Goal: Transaction & Acquisition: Book appointment/travel/reservation

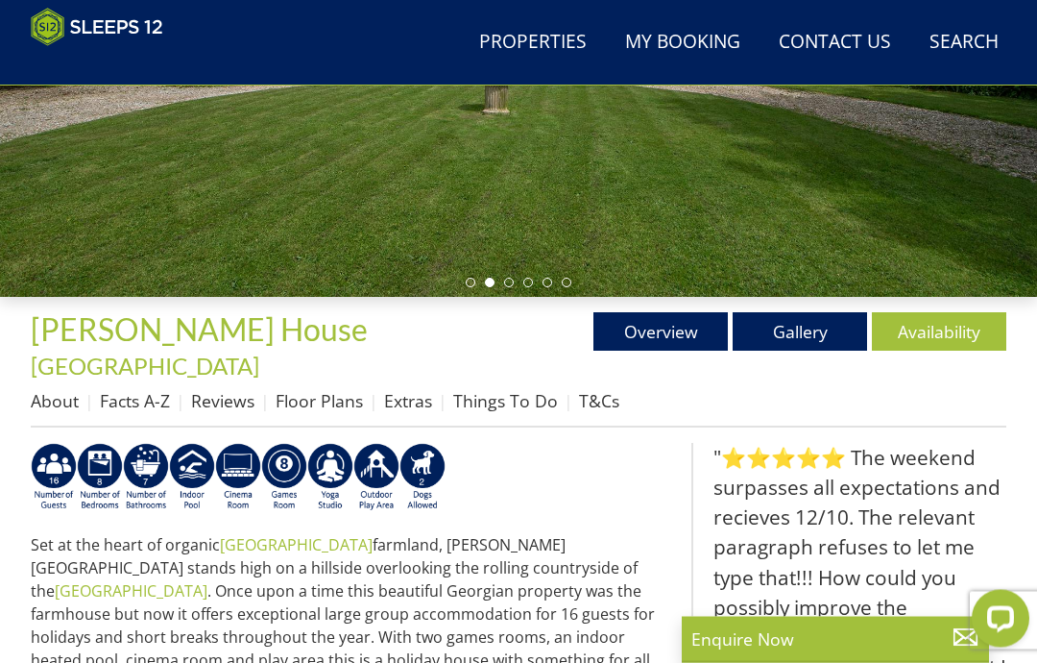
scroll to position [435, 0]
click at [323, 389] on link "Floor Plans" at bounding box center [319, 400] width 87 height 23
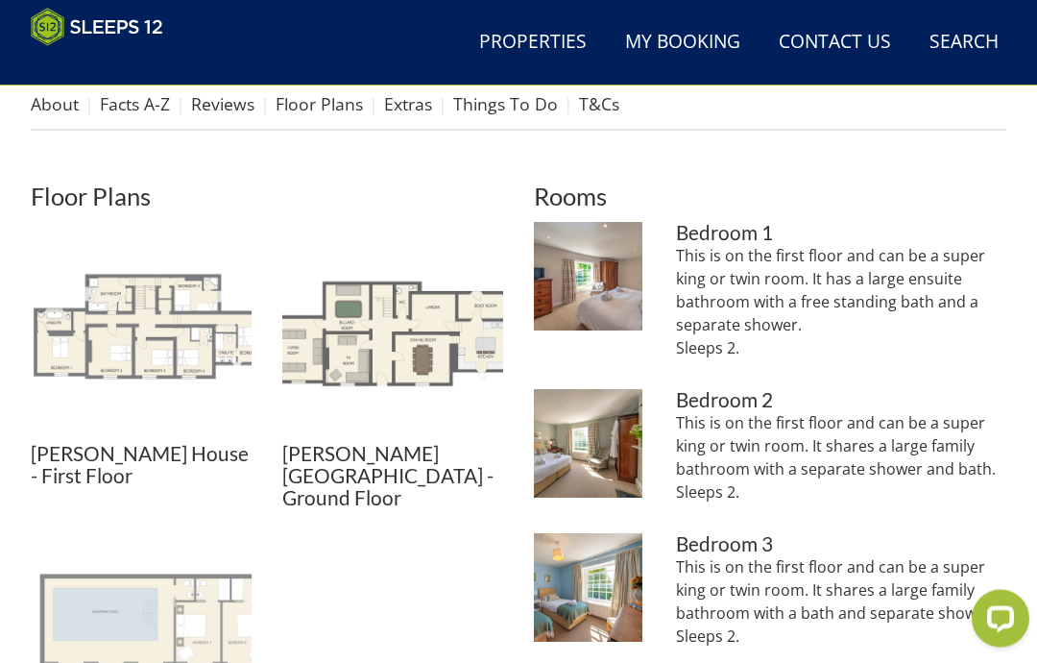
scroll to position [732, 0]
click at [169, 315] on img at bounding box center [141, 332] width 221 height 221
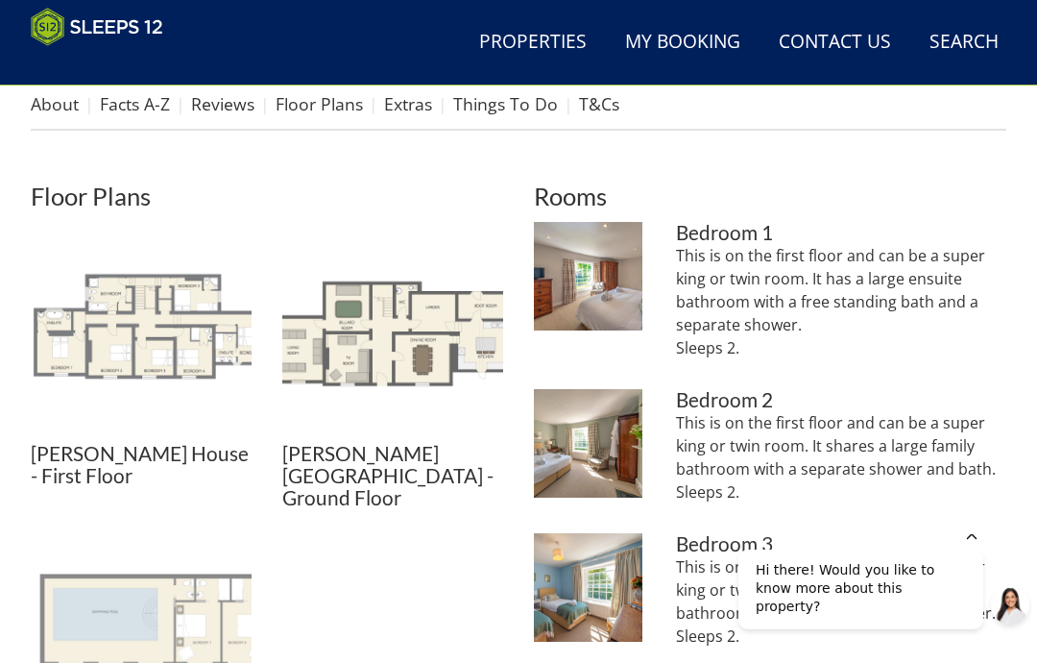
click at [170, 592] on img at bounding box center [141, 650] width 221 height 221
click at [152, 318] on img at bounding box center [141, 332] width 221 height 221
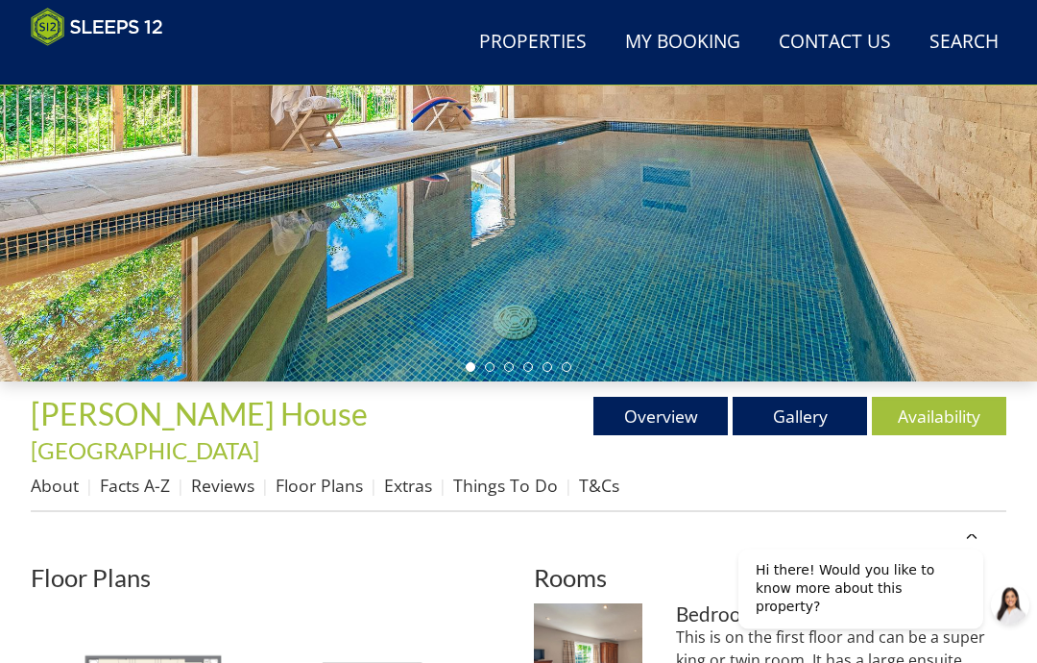
scroll to position [311, 0]
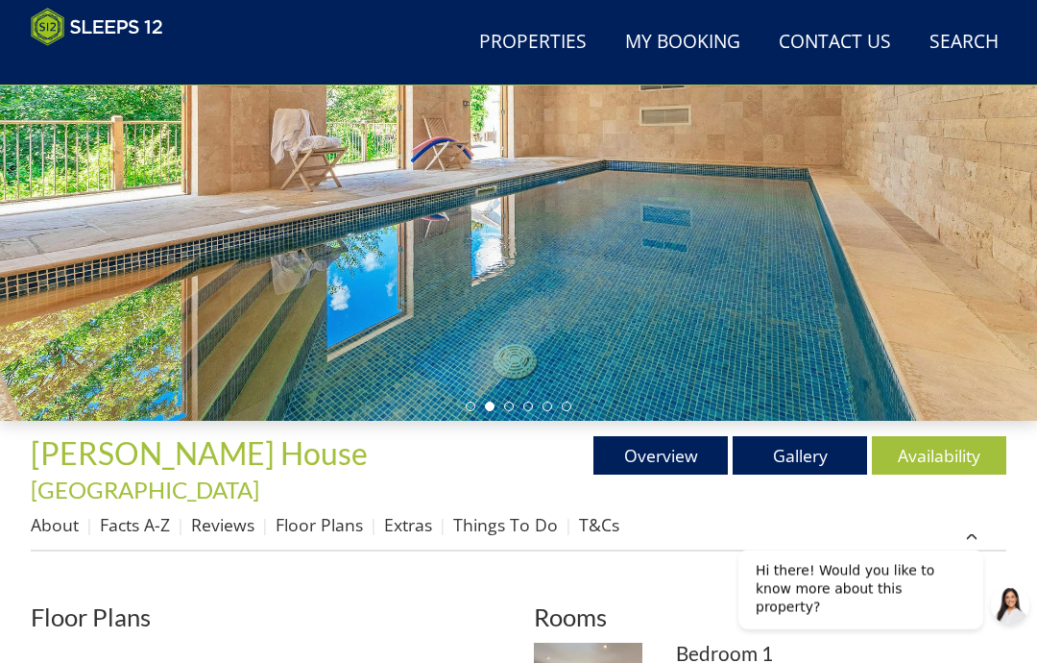
click at [422, 513] on link "Extras" at bounding box center [408, 524] width 48 height 23
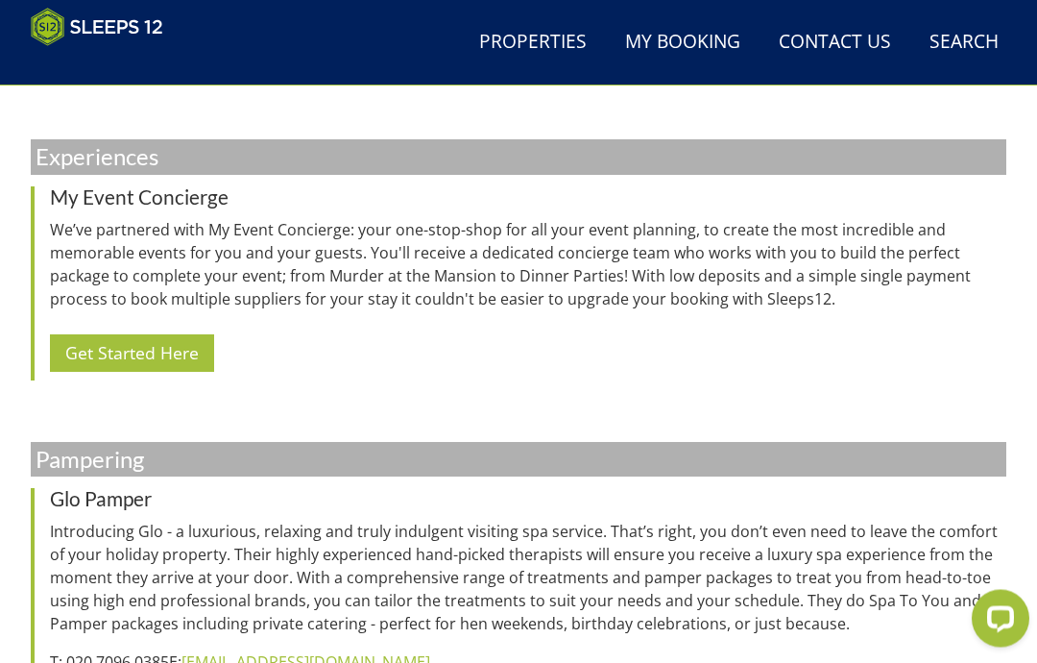
scroll to position [1703, 0]
click at [131, 334] on link "Get Started Here" at bounding box center [132, 352] width 164 height 37
click at [130, 334] on link "Get Started Here" at bounding box center [132, 352] width 164 height 37
